Goal: Transaction & Acquisition: Register for event/course

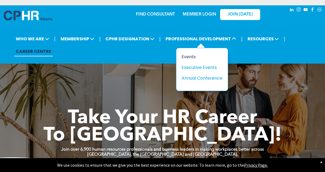
click at [185, 55] on div "Events" at bounding box center [200, 56] width 37 height 7
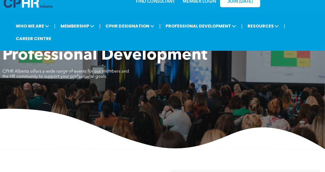
scroll to position [7, 0]
